Goal: Check status: Check status

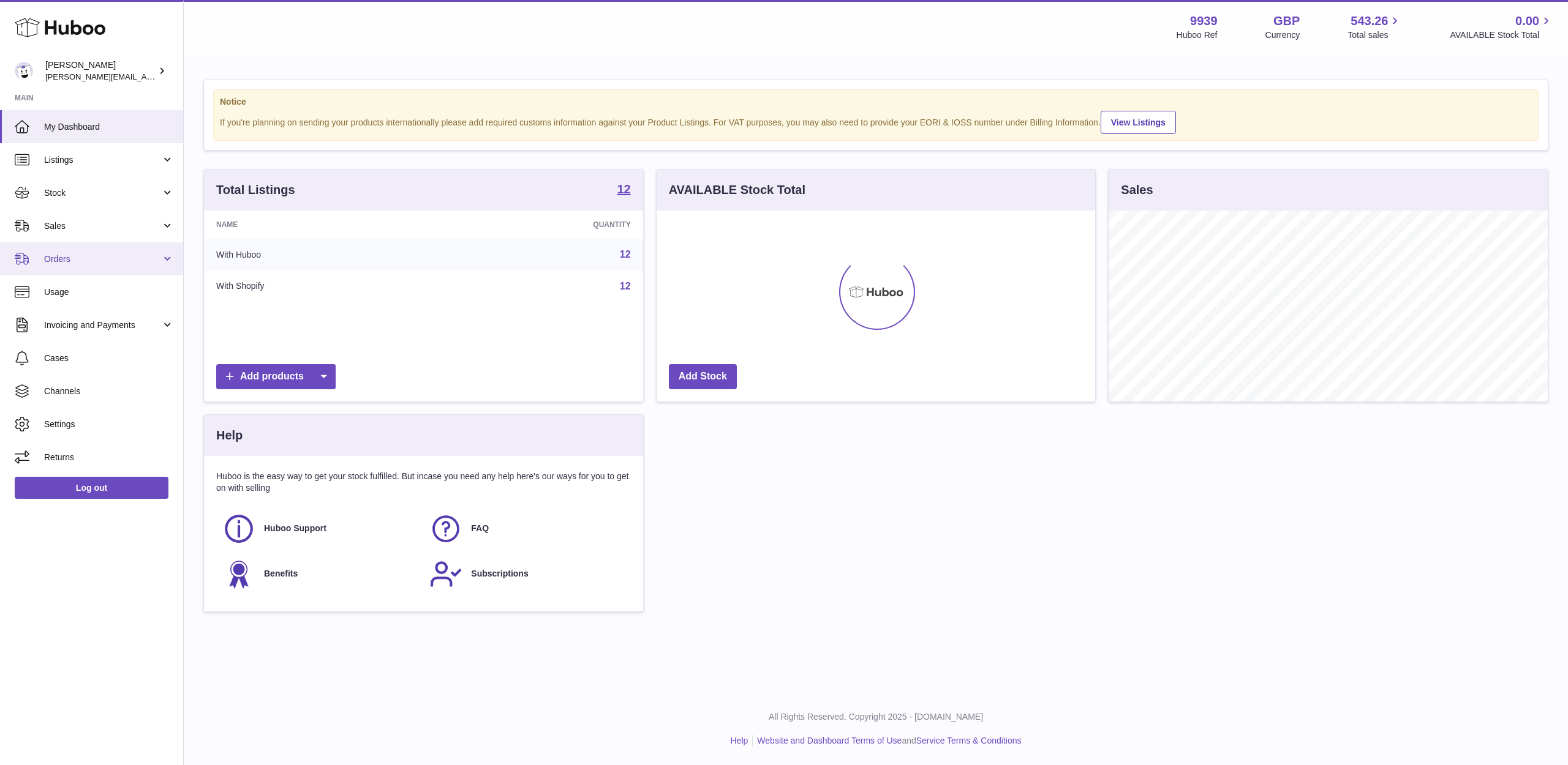
scroll to position [191, 439]
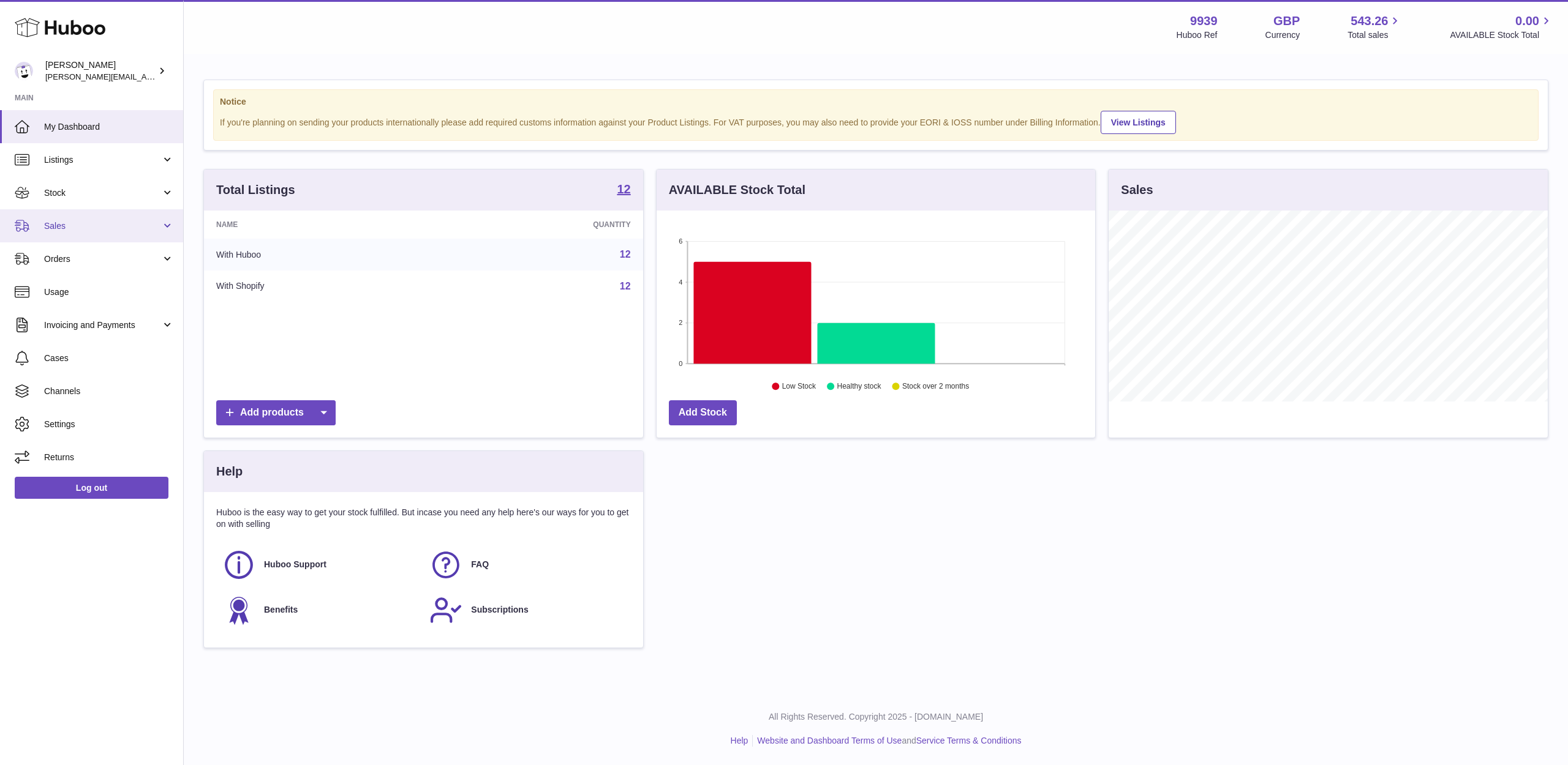
click at [88, 229] on span "Sales" at bounding box center [103, 226] width 117 height 12
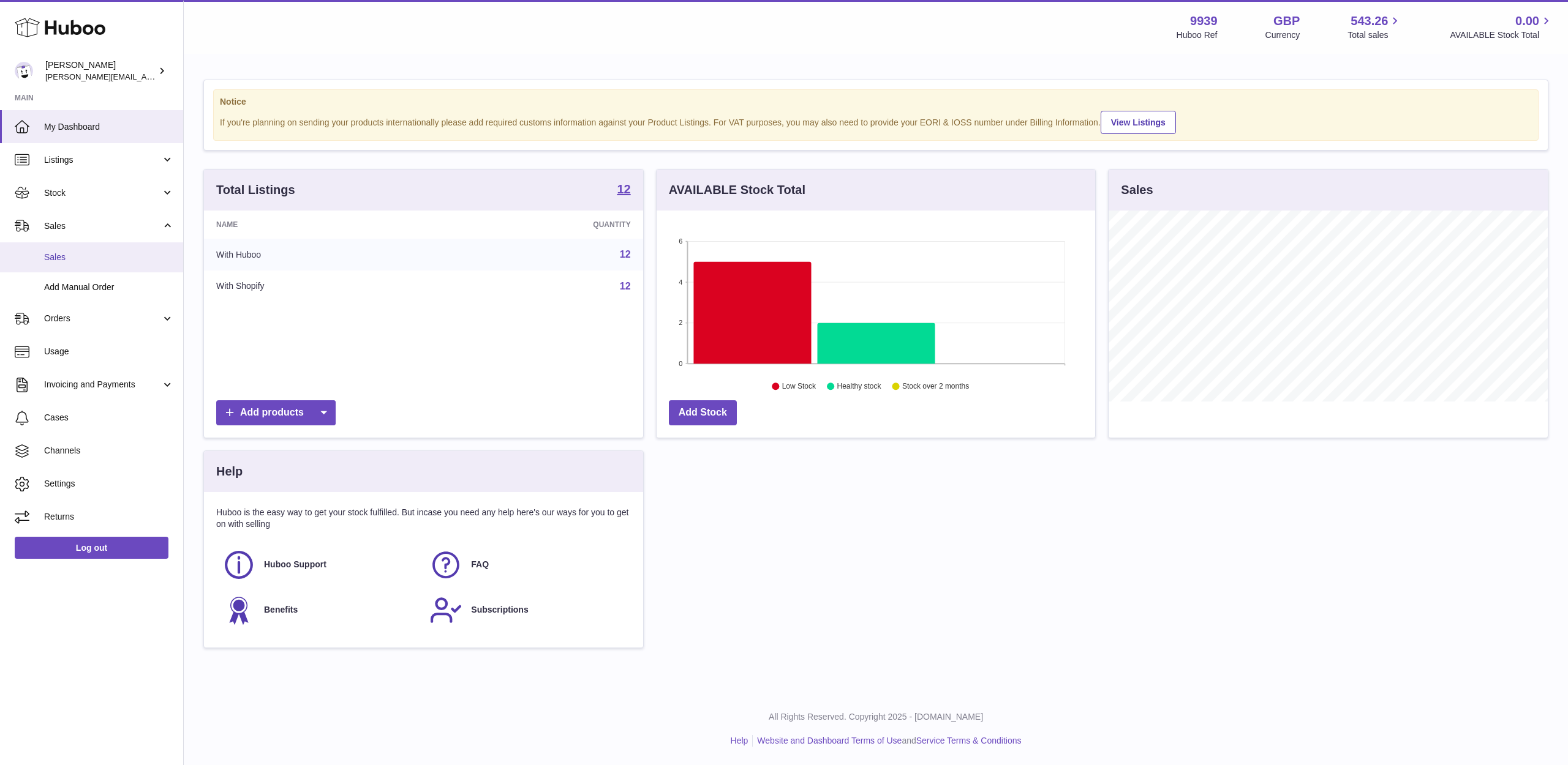
click at [73, 257] on span "Sales" at bounding box center [109, 257] width 130 height 12
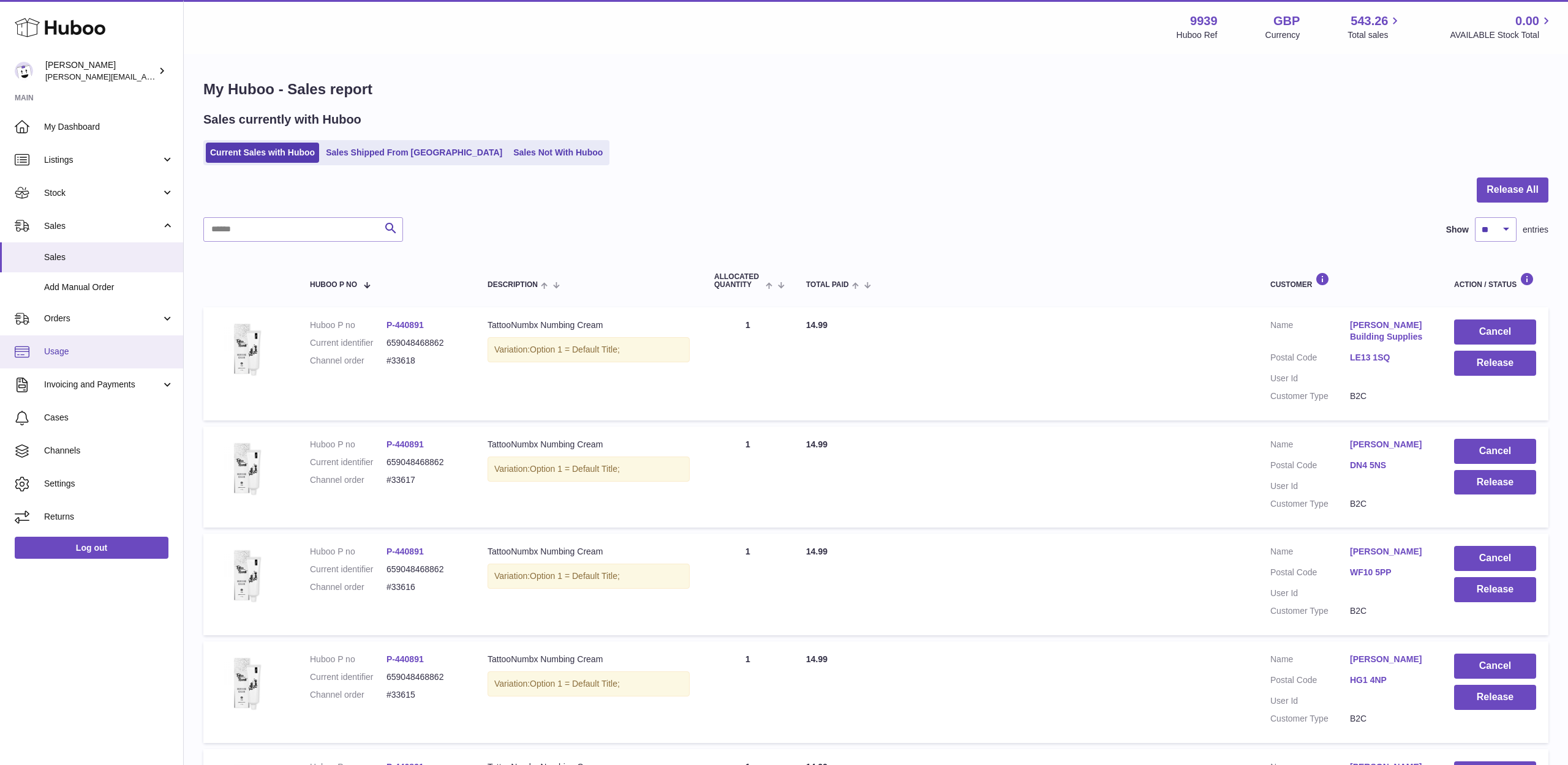
click at [62, 348] on span "Usage" at bounding box center [109, 351] width 130 height 12
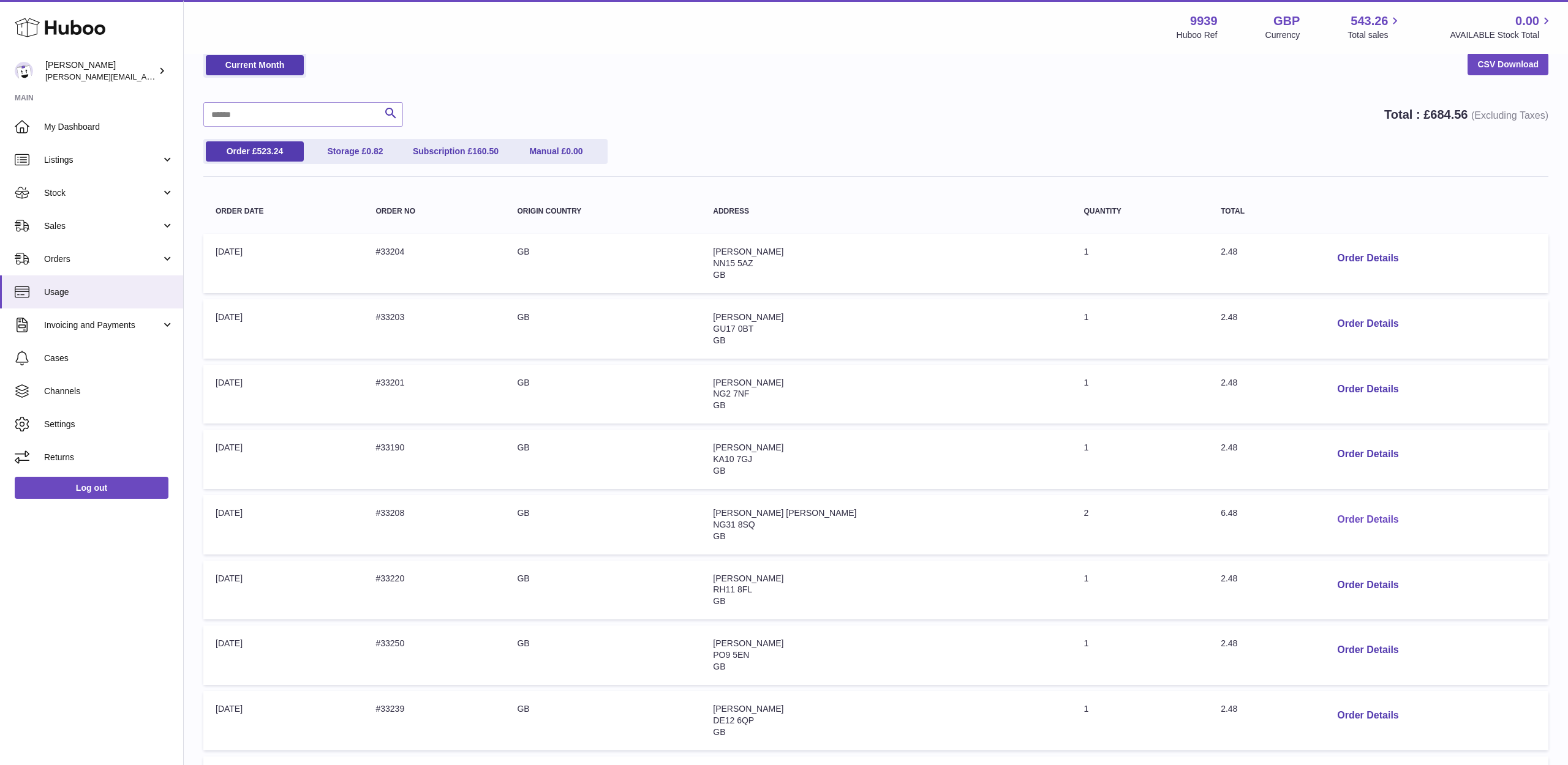
click at [1344, 512] on button "Order Details" at bounding box center [1368, 520] width 81 height 25
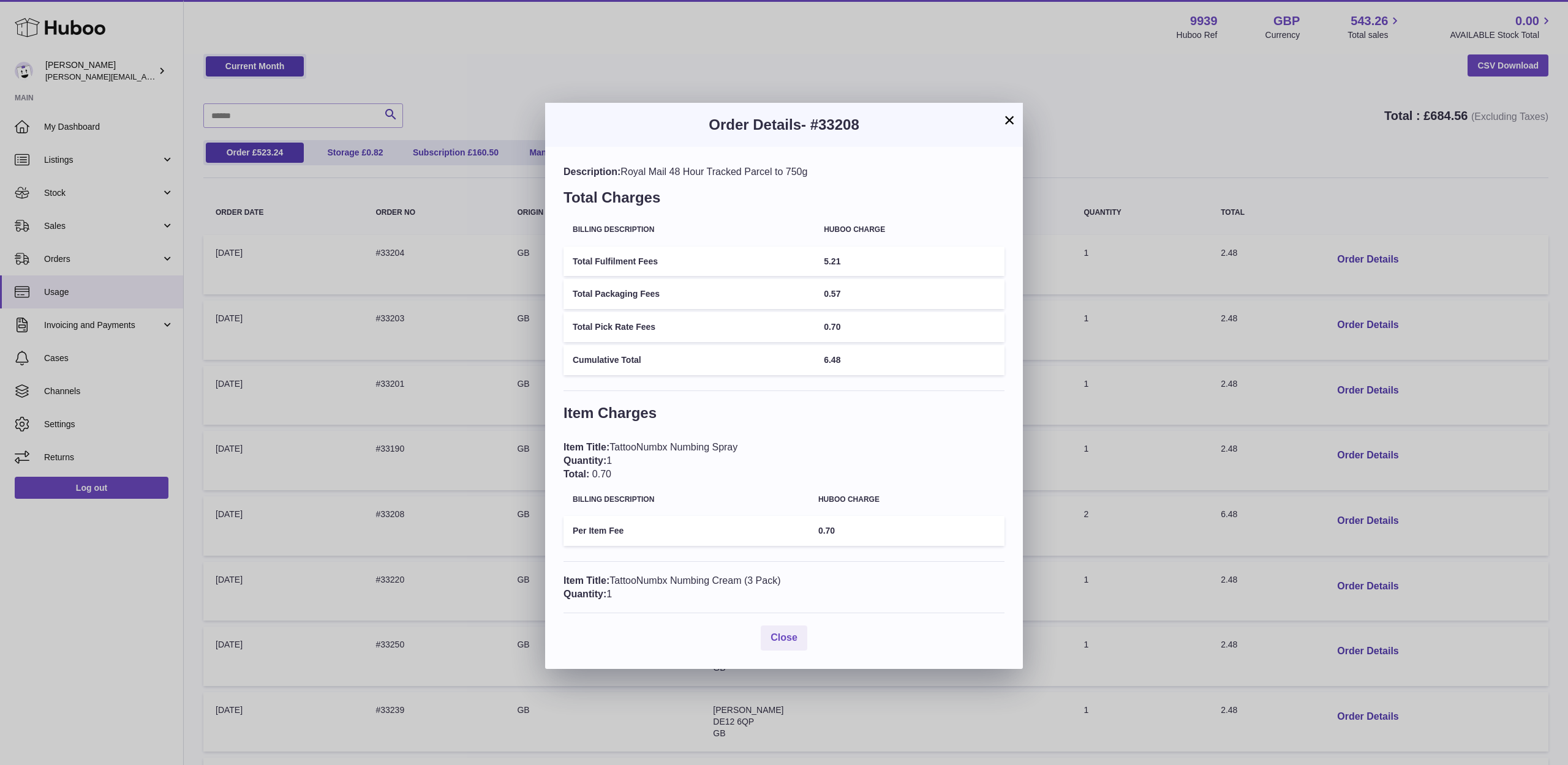
click at [1003, 125] on button "×" at bounding box center [1009, 120] width 15 height 15
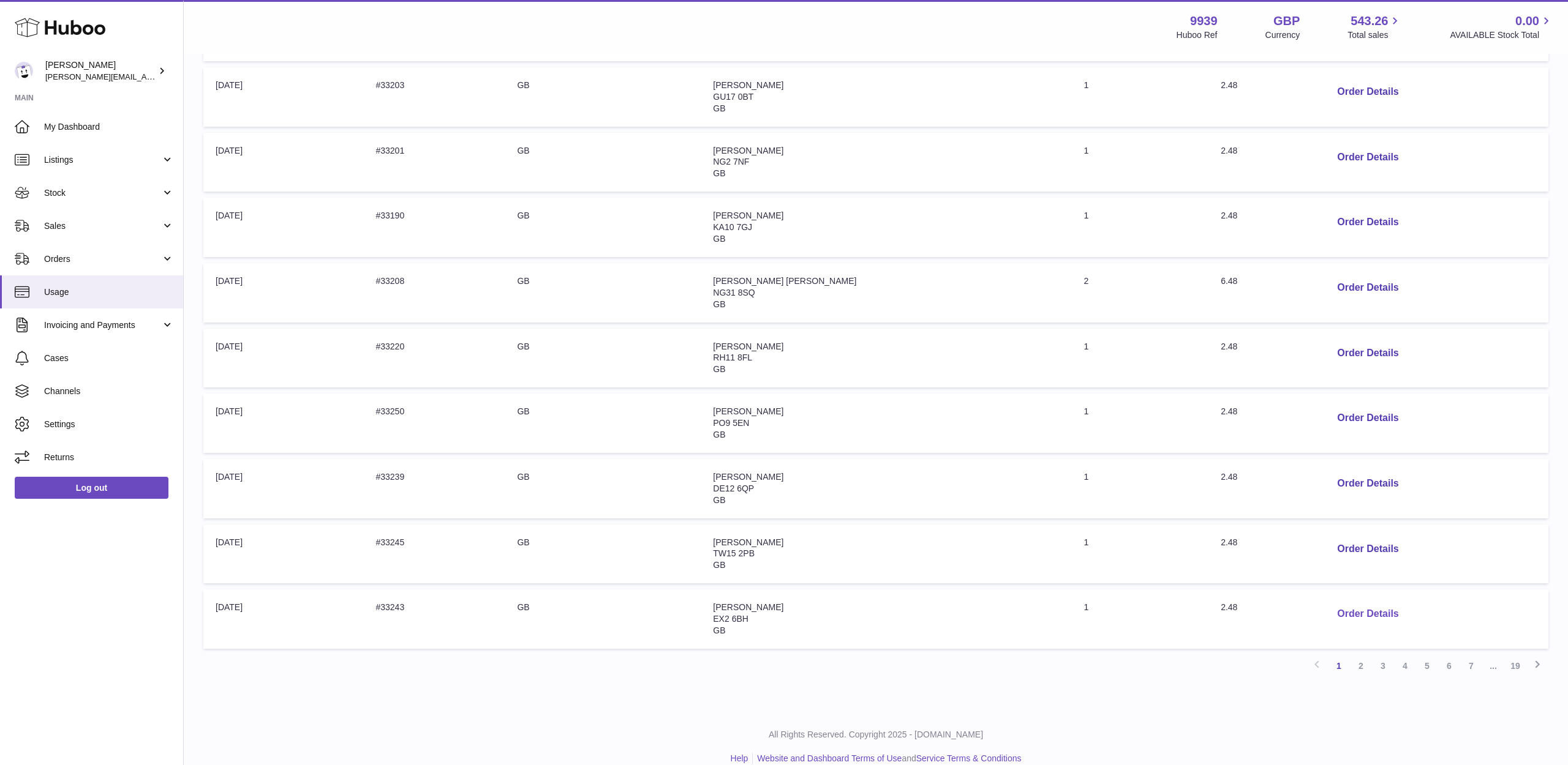
scroll to position [290, 0]
click at [1367, 656] on link "2" at bounding box center [1360, 667] width 22 height 22
click at [1518, 656] on link "19" at bounding box center [1514, 667] width 22 height 22
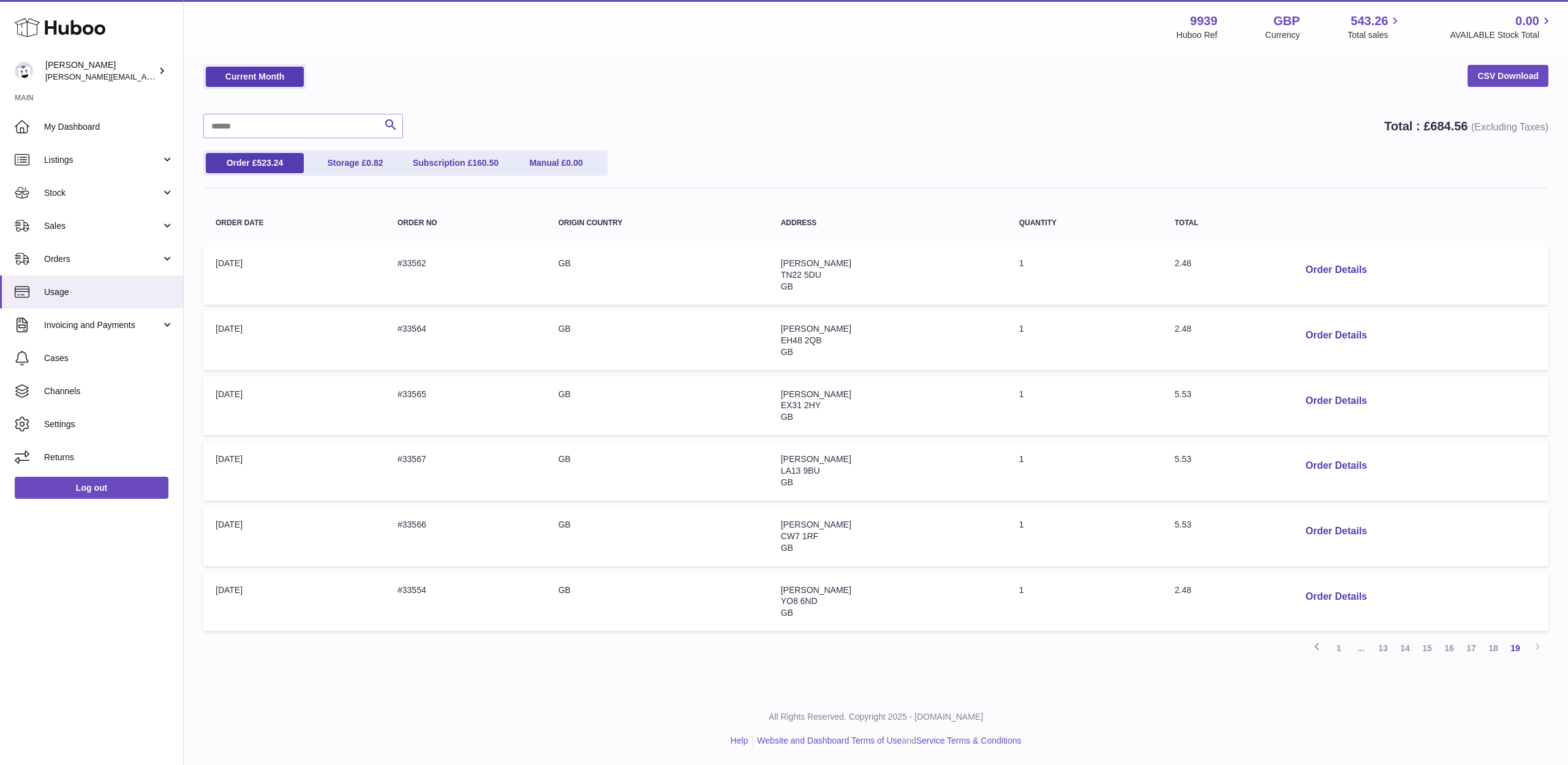
scroll to position [35, 0]
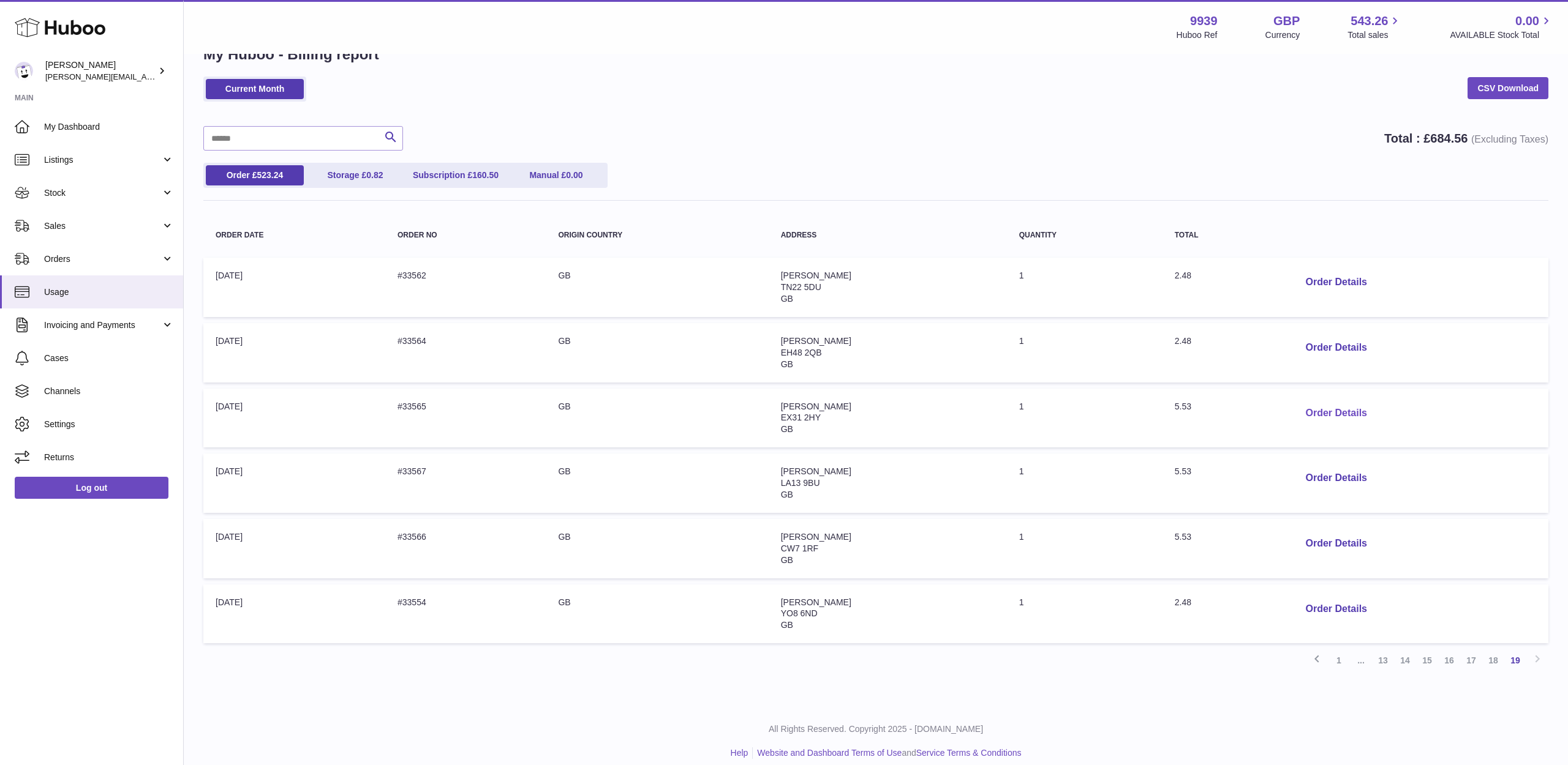
click at [1350, 407] on button "Order Details" at bounding box center [1337, 414] width 81 height 25
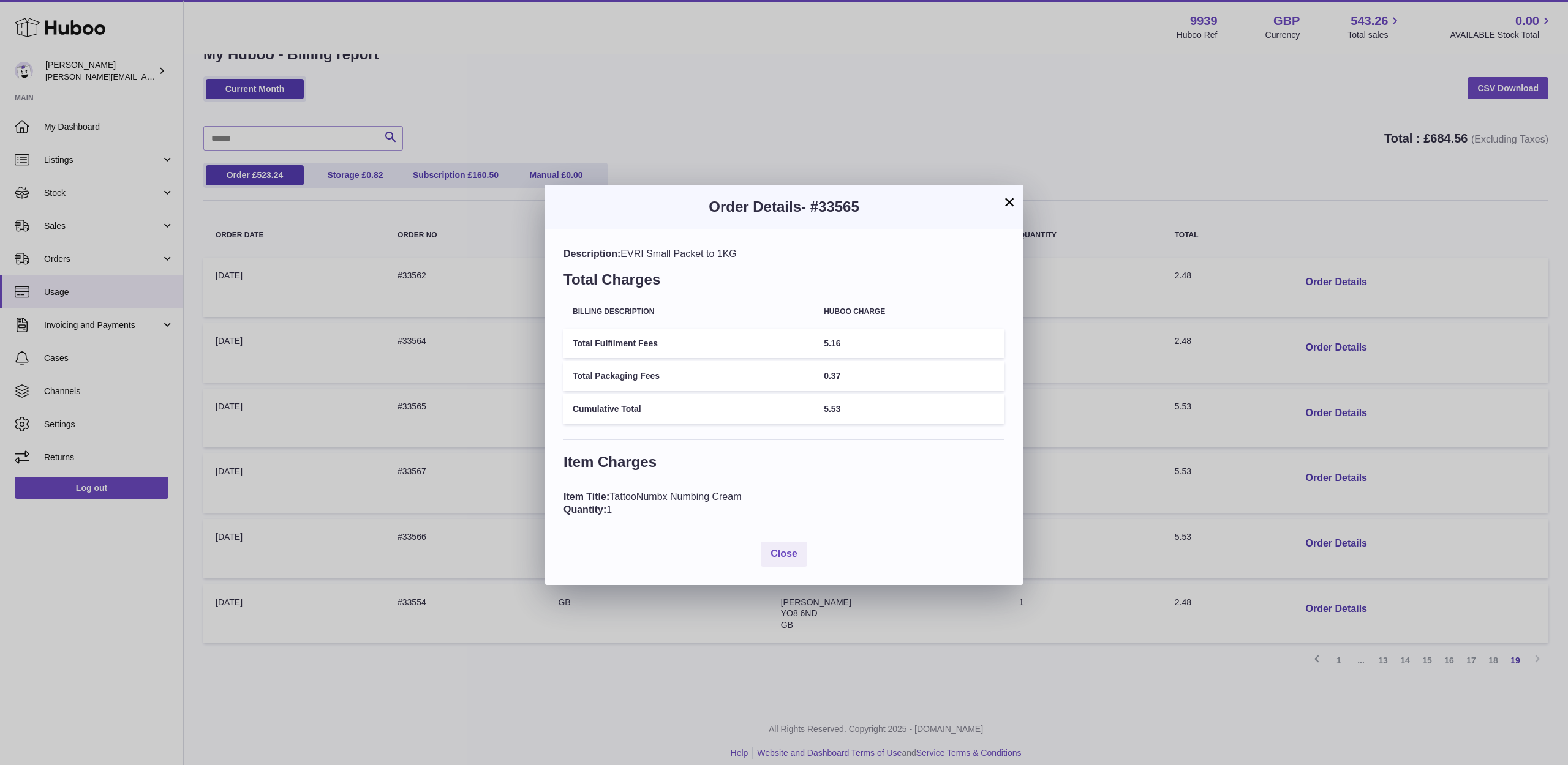
click at [1003, 210] on button "×" at bounding box center [1009, 202] width 15 height 15
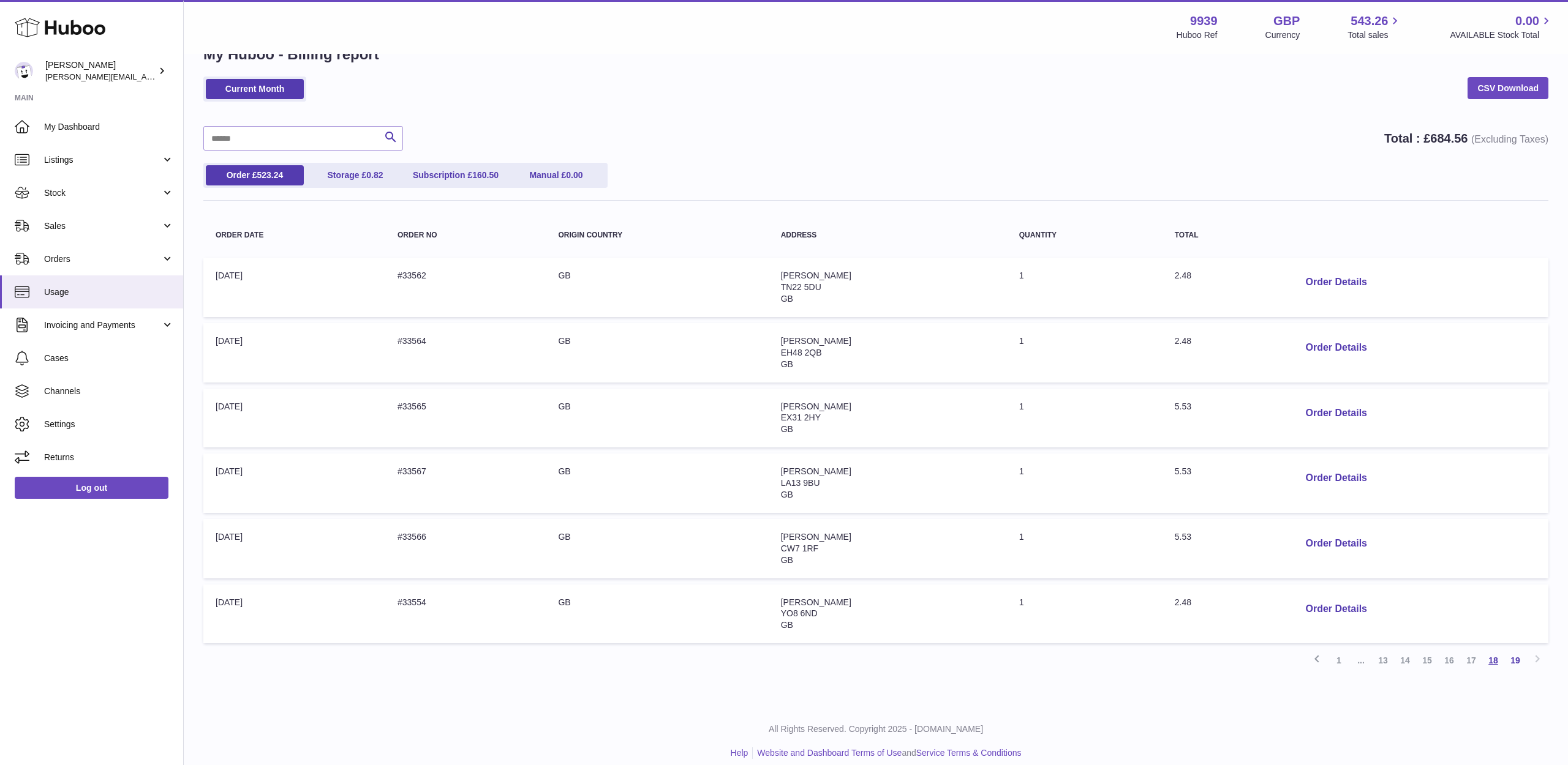
click at [1494, 654] on link "18" at bounding box center [1493, 660] width 22 height 22
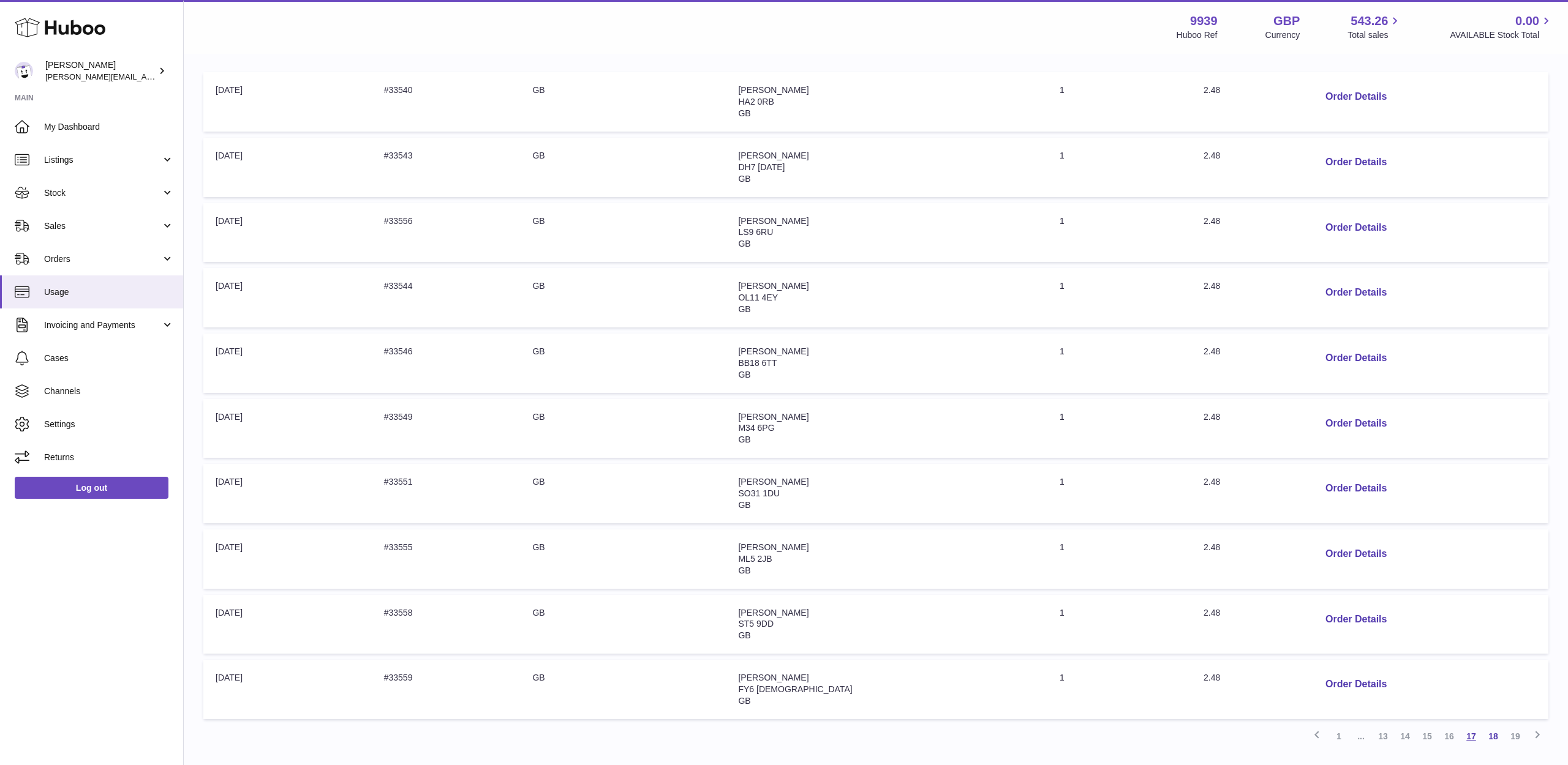
click at [1472, 725] on link "17" at bounding box center [1470, 736] width 22 height 22
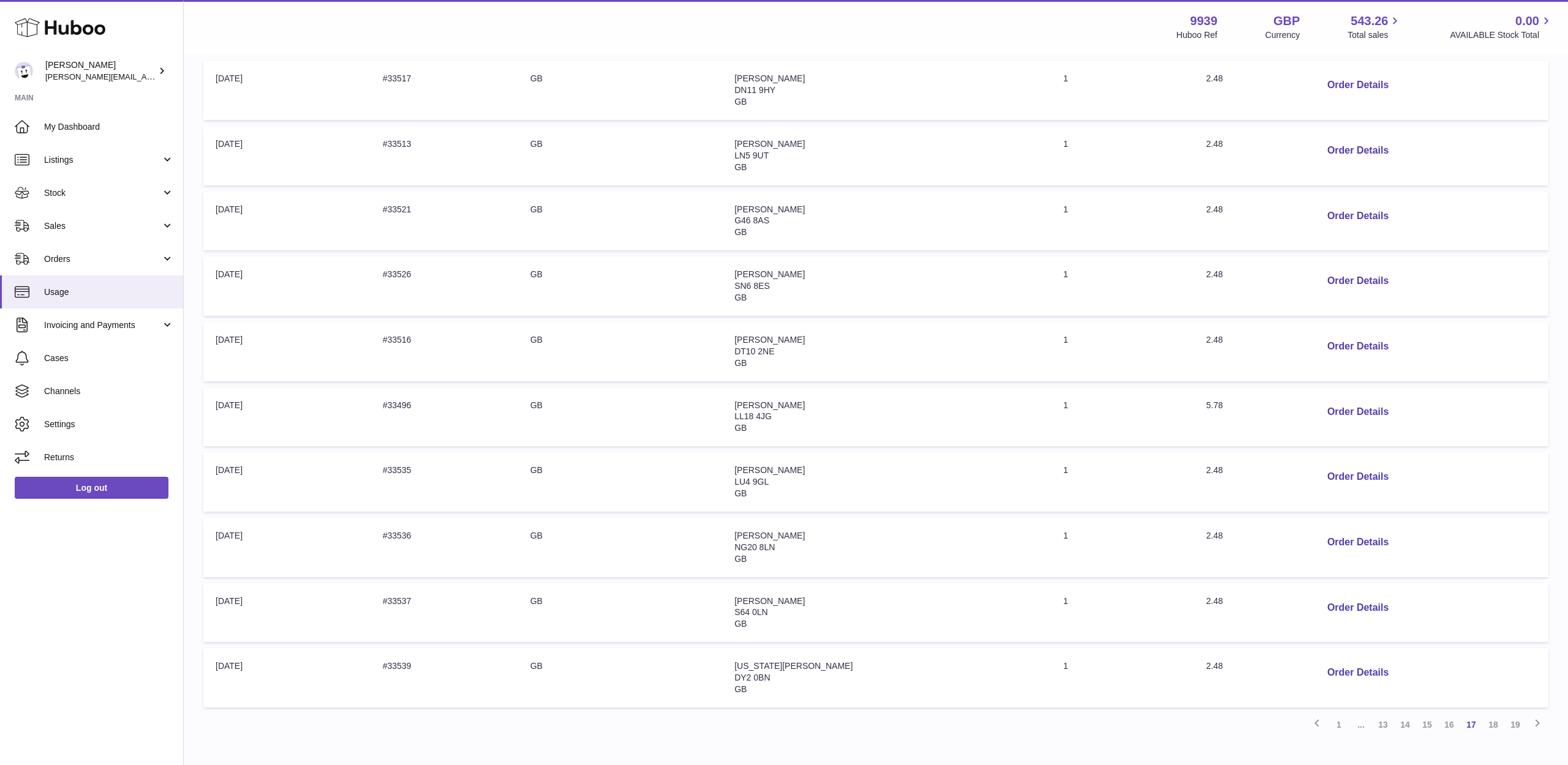
scroll to position [238, 0]
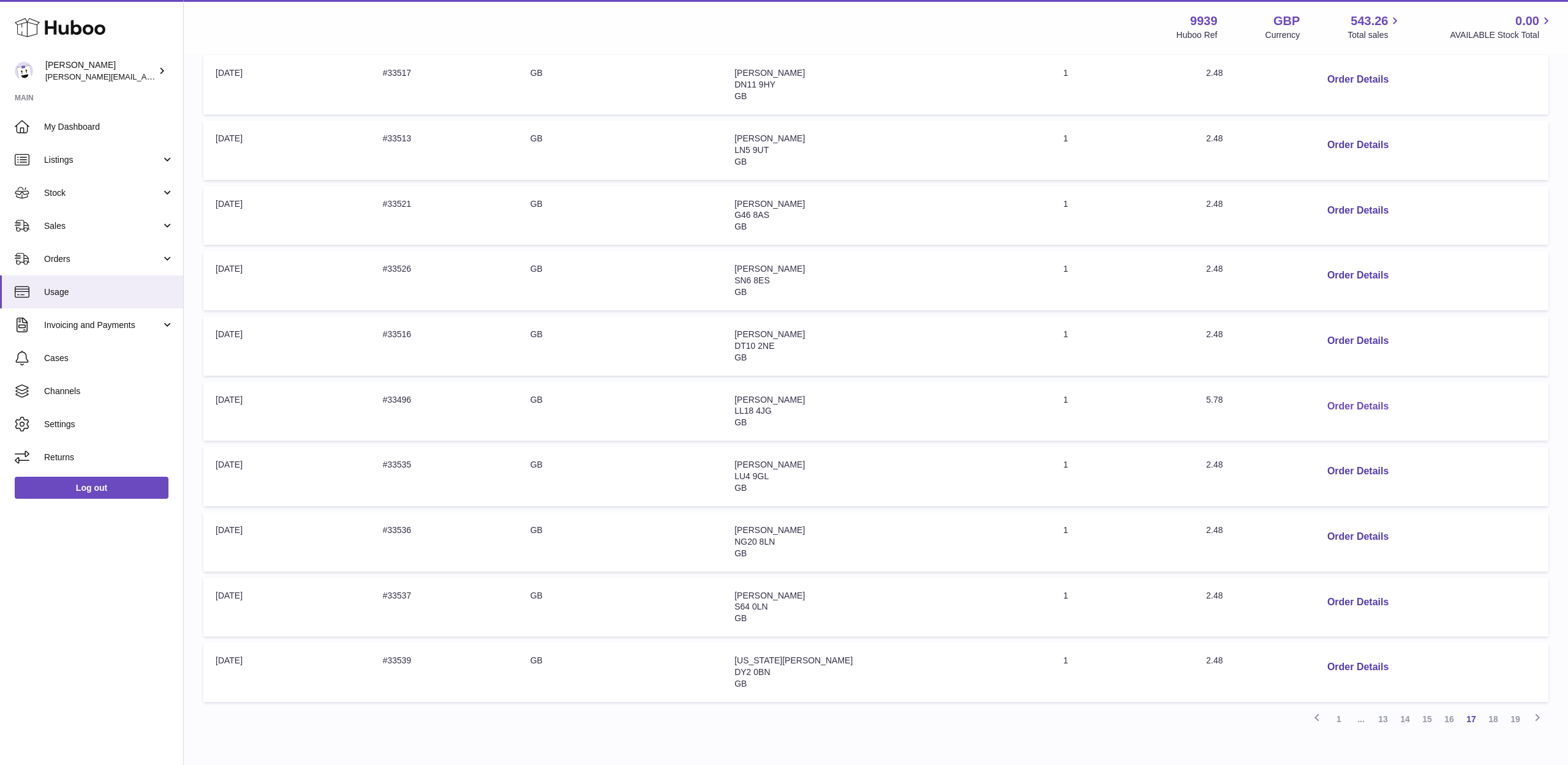
click at [1338, 394] on button "Order Details" at bounding box center [1358, 407] width 81 height 25
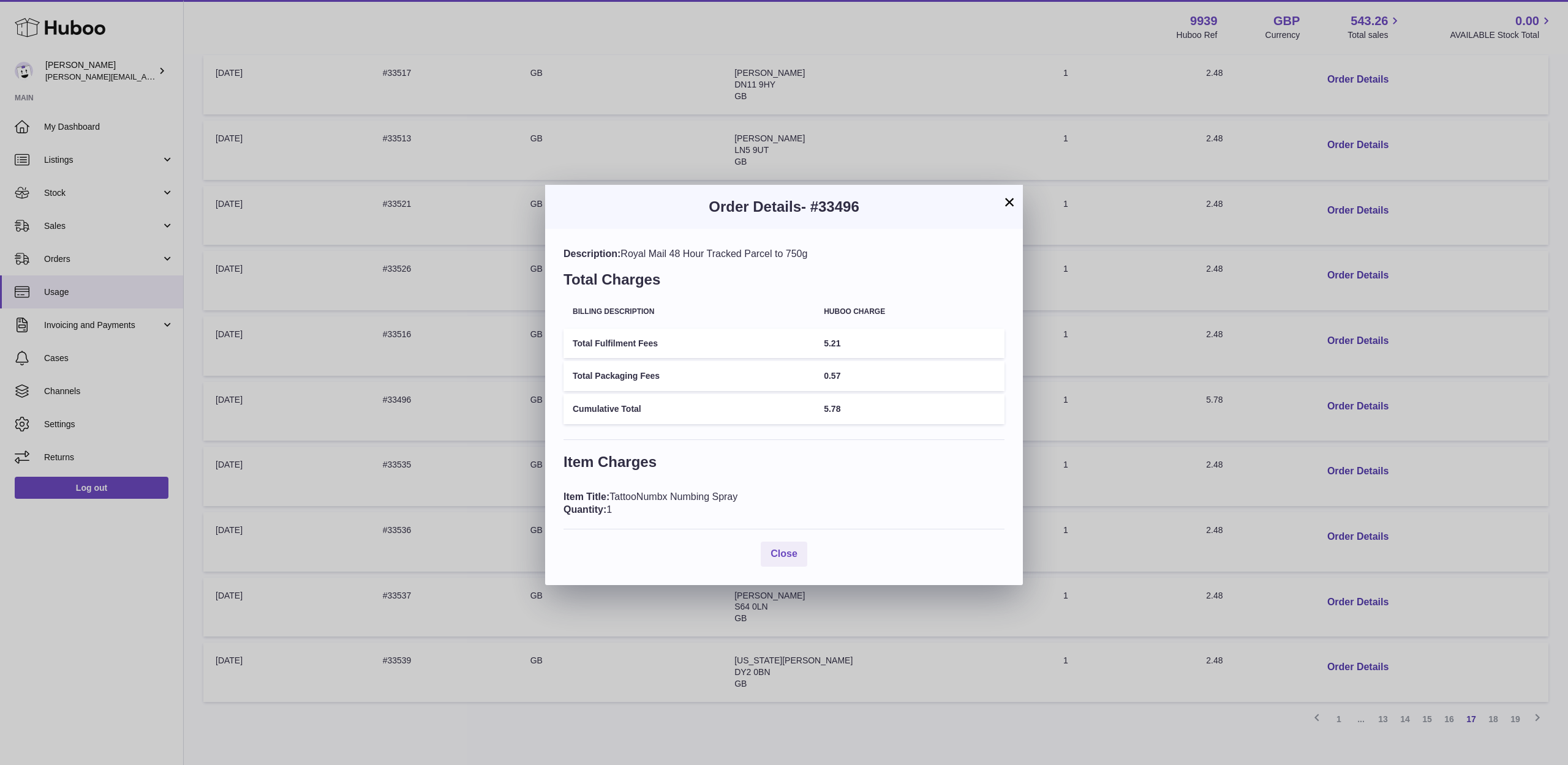
click at [1014, 201] on button "×" at bounding box center [1009, 202] width 15 height 15
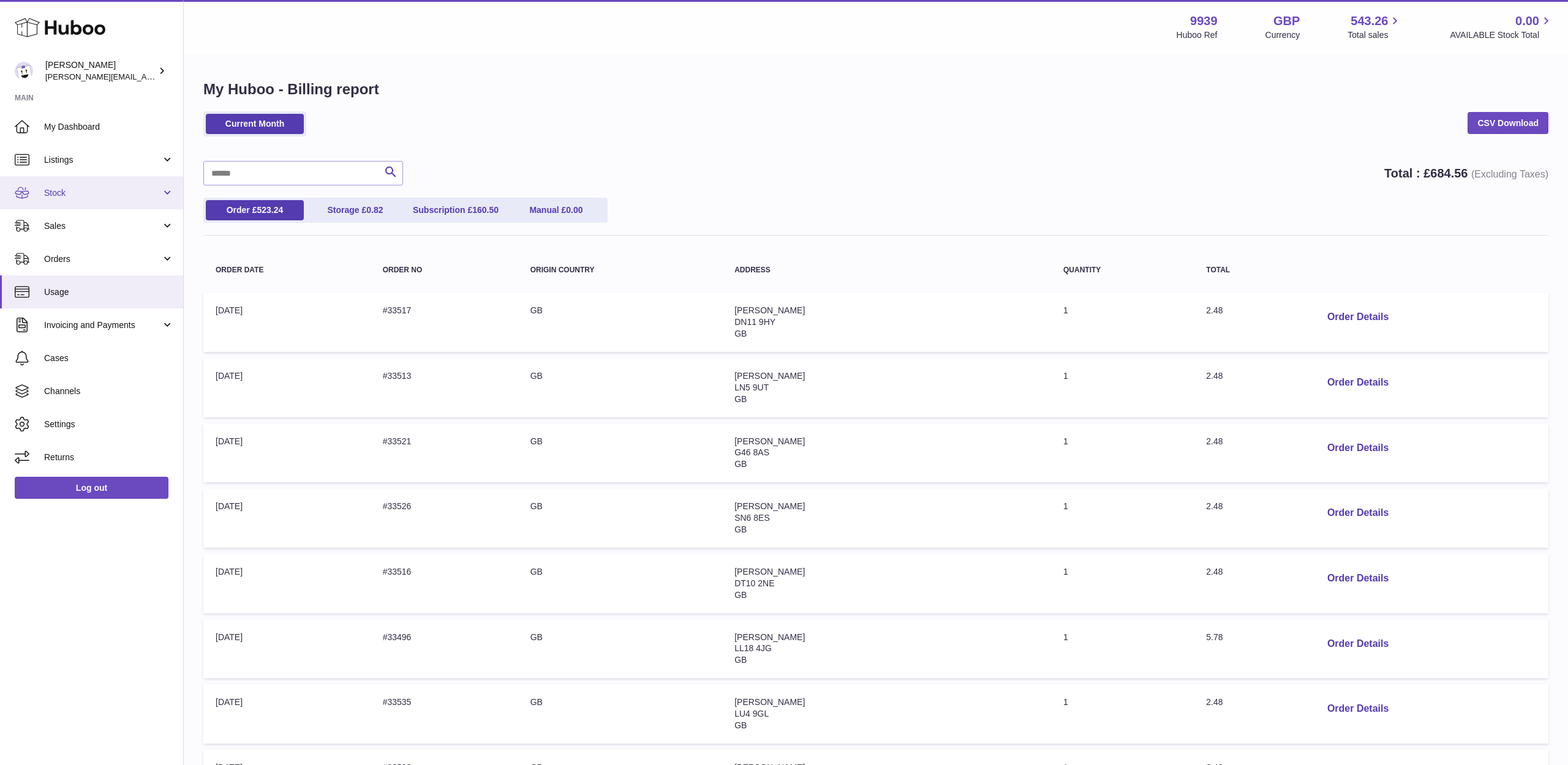
scroll to position [0, 0]
drag, startPoint x: 60, startPoint y: 223, endPoint x: 60, endPoint y: 251, distance: 28.0
click at [59, 225] on span "Sales" at bounding box center [103, 226] width 117 height 12
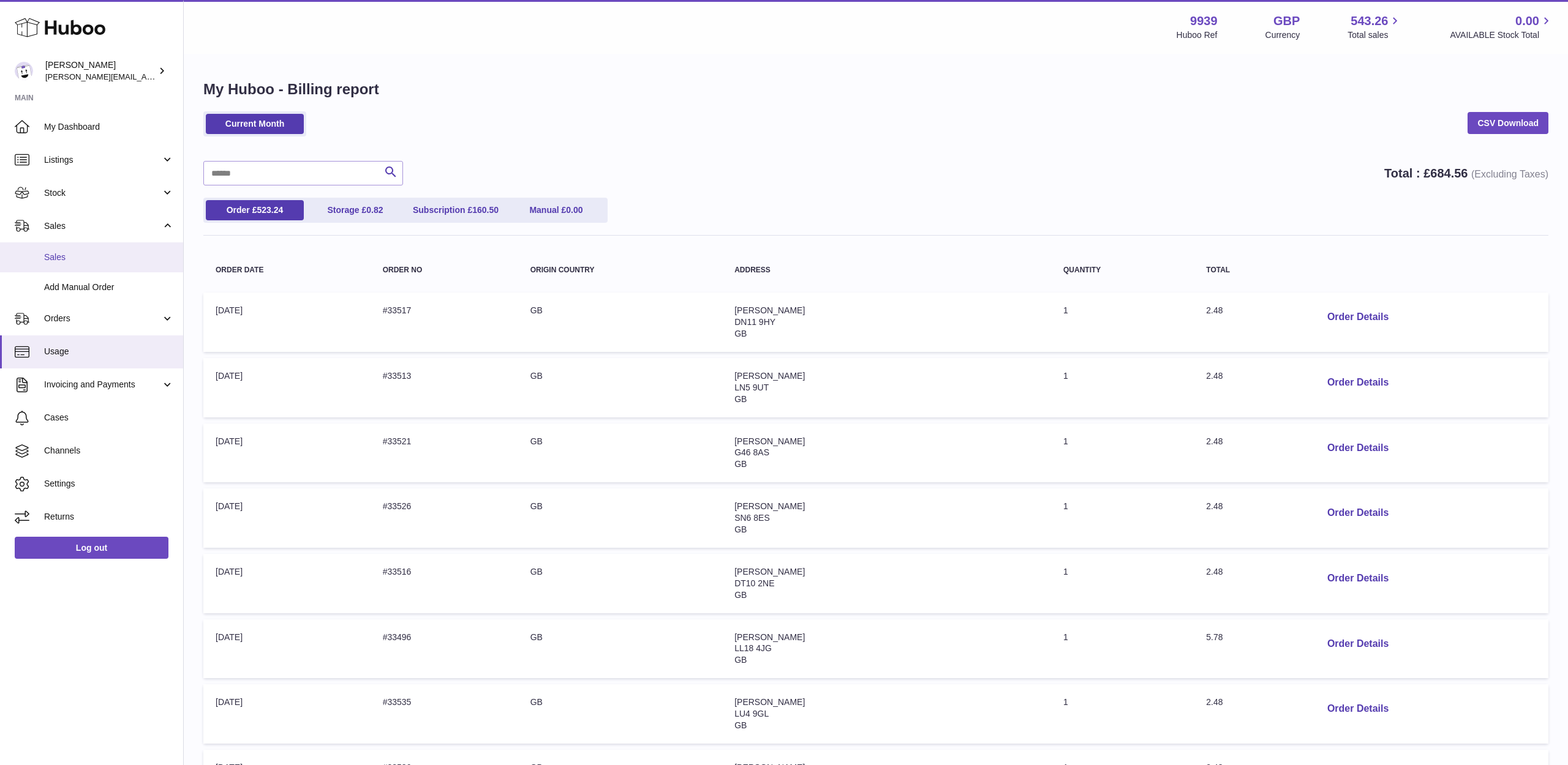
click at [60, 252] on span "Sales" at bounding box center [109, 257] width 130 height 12
